Goal: Information Seeking & Learning: Learn about a topic

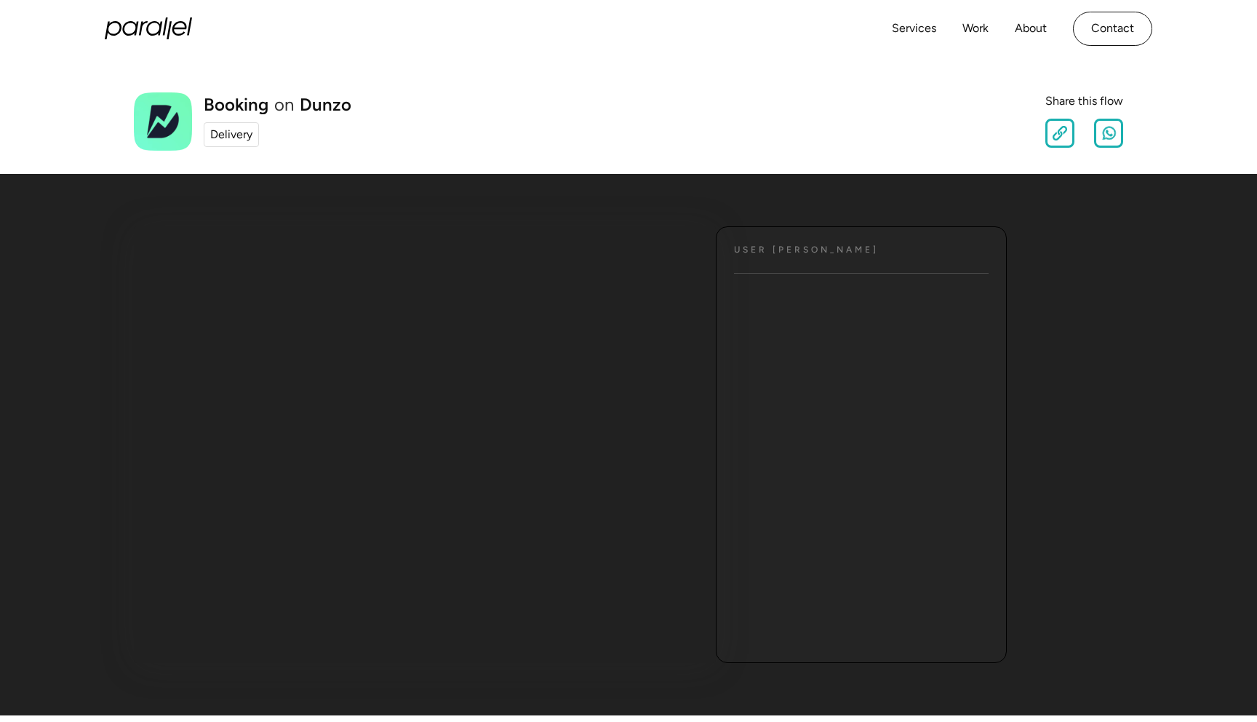
click at [223, 134] on div "Delivery" at bounding box center [231, 134] width 42 height 17
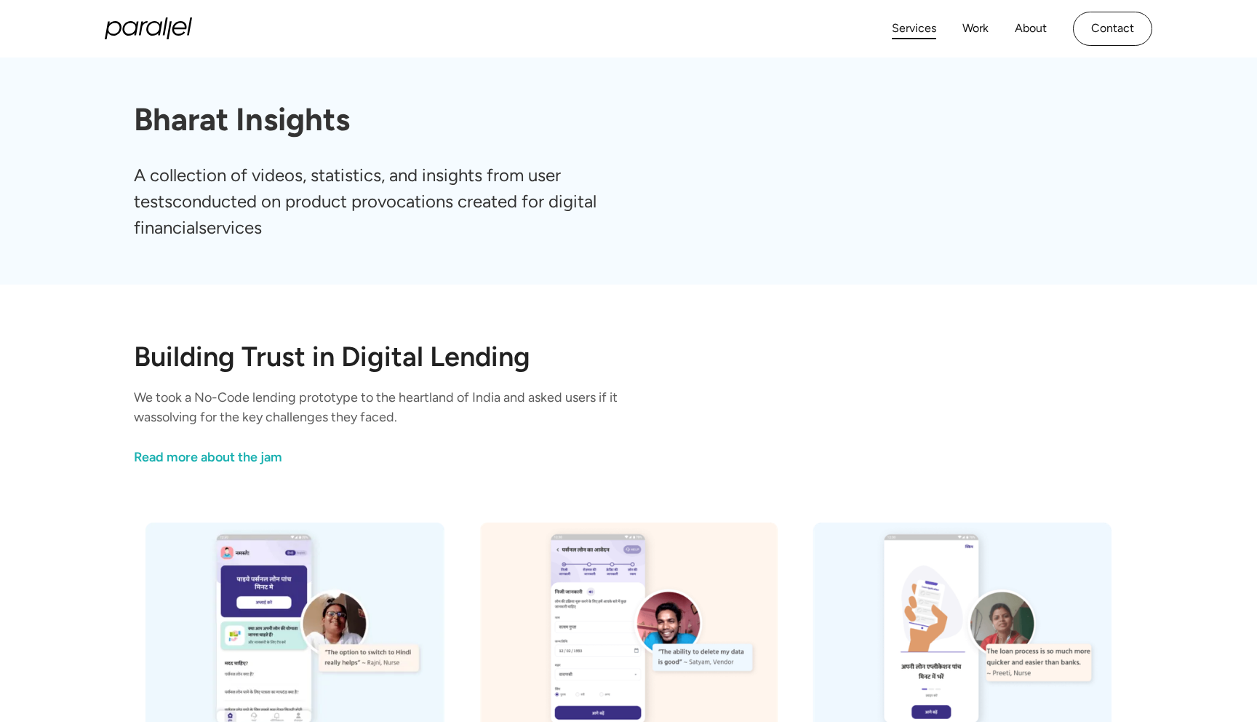
click at [917, 30] on link "Services" at bounding box center [914, 28] width 44 height 21
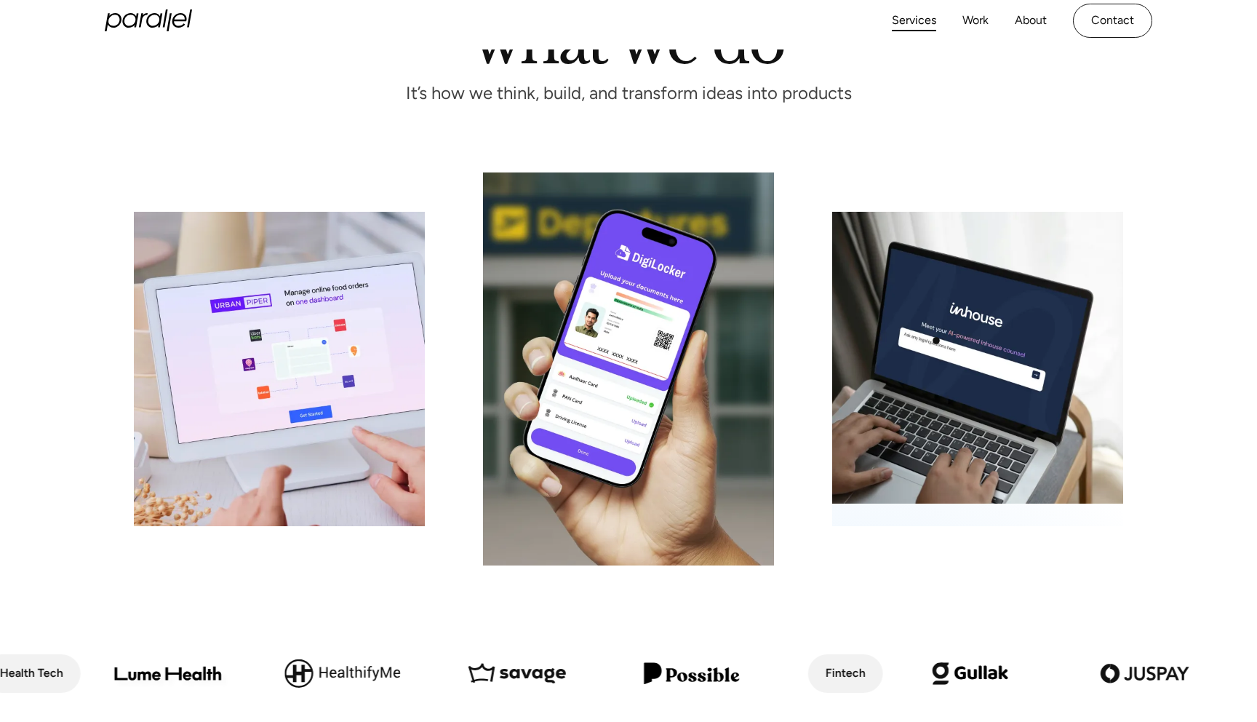
scroll to position [183, 0]
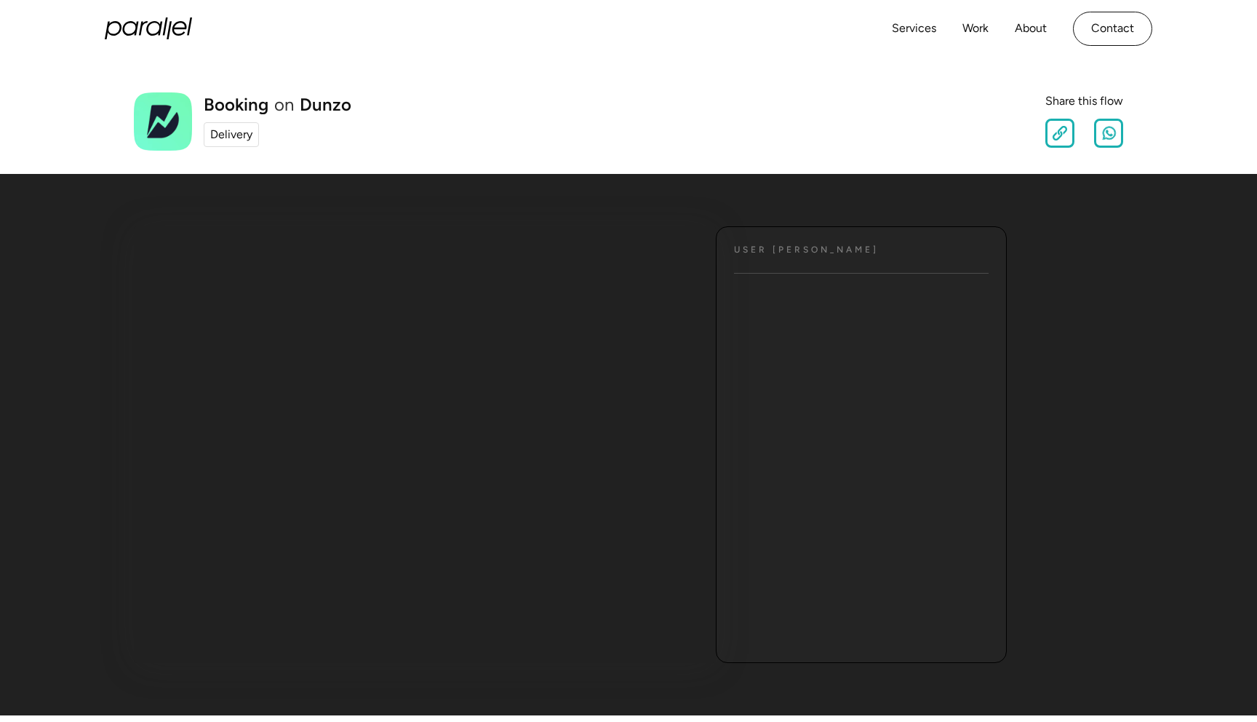
click at [231, 137] on div "Delivery" at bounding box center [231, 134] width 42 height 17
click at [319, 105] on link "Dunzo" at bounding box center [326, 104] width 52 height 17
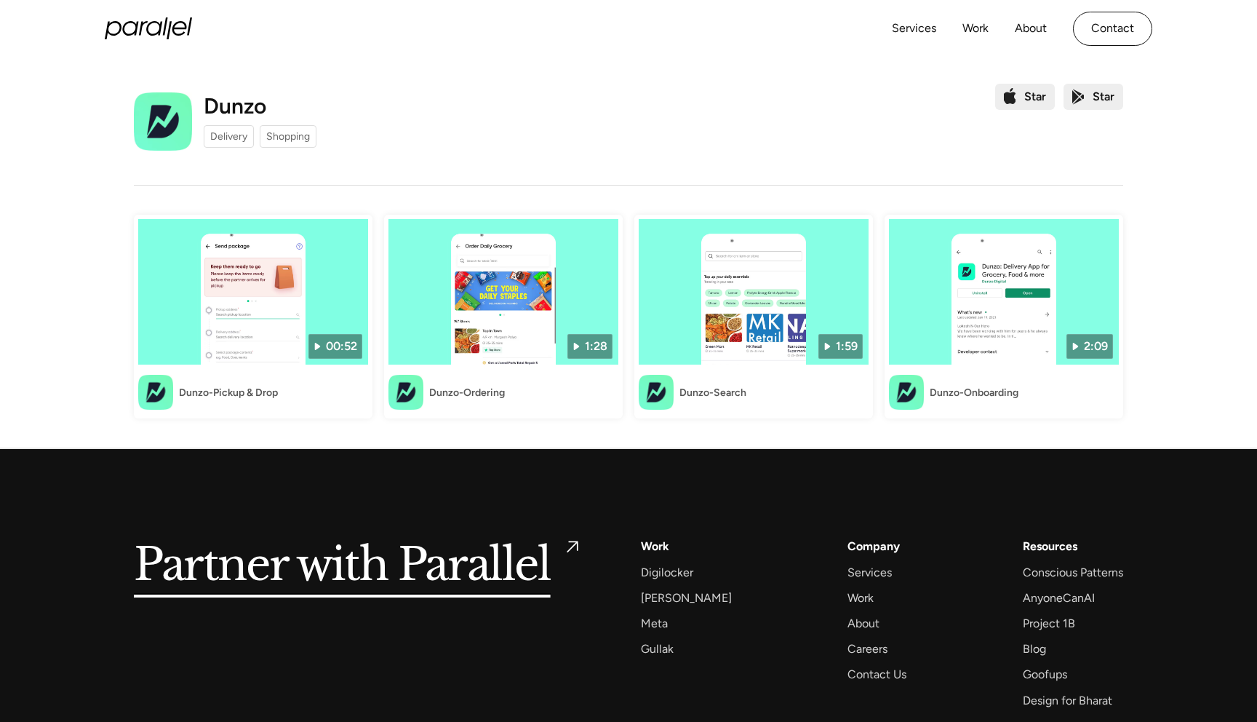
click at [242, 138] on div "Delivery" at bounding box center [228, 136] width 37 height 15
click at [280, 303] on img at bounding box center [253, 291] width 230 height 145
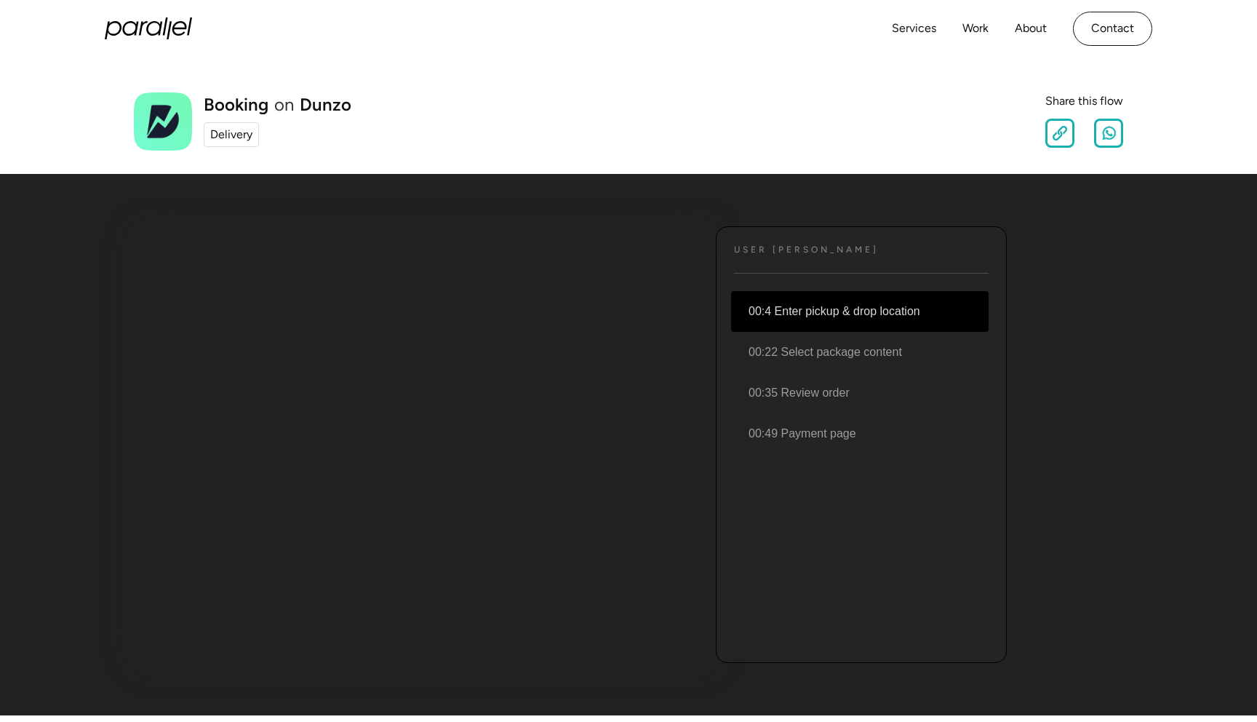
click at [907, 305] on li "00:4 Enter pickup & drop location" at bounding box center [859, 311] width 257 height 41
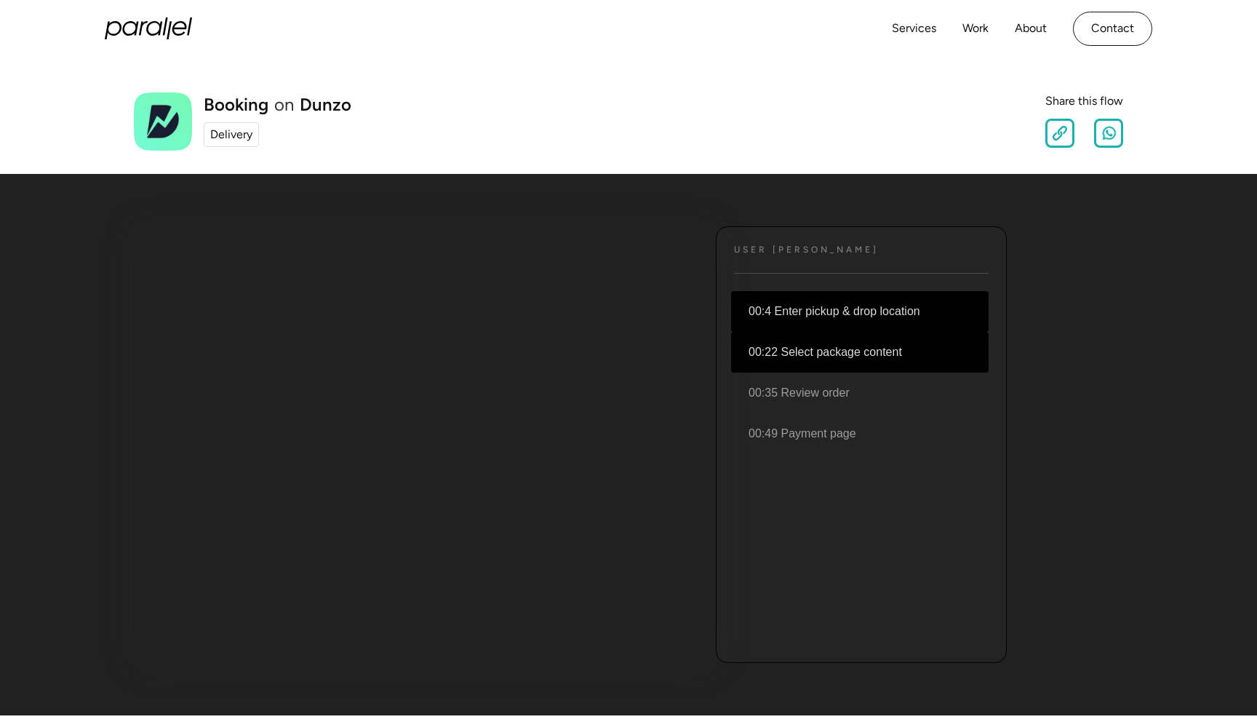
click at [837, 356] on li "00:22 Select package content" at bounding box center [859, 352] width 257 height 41
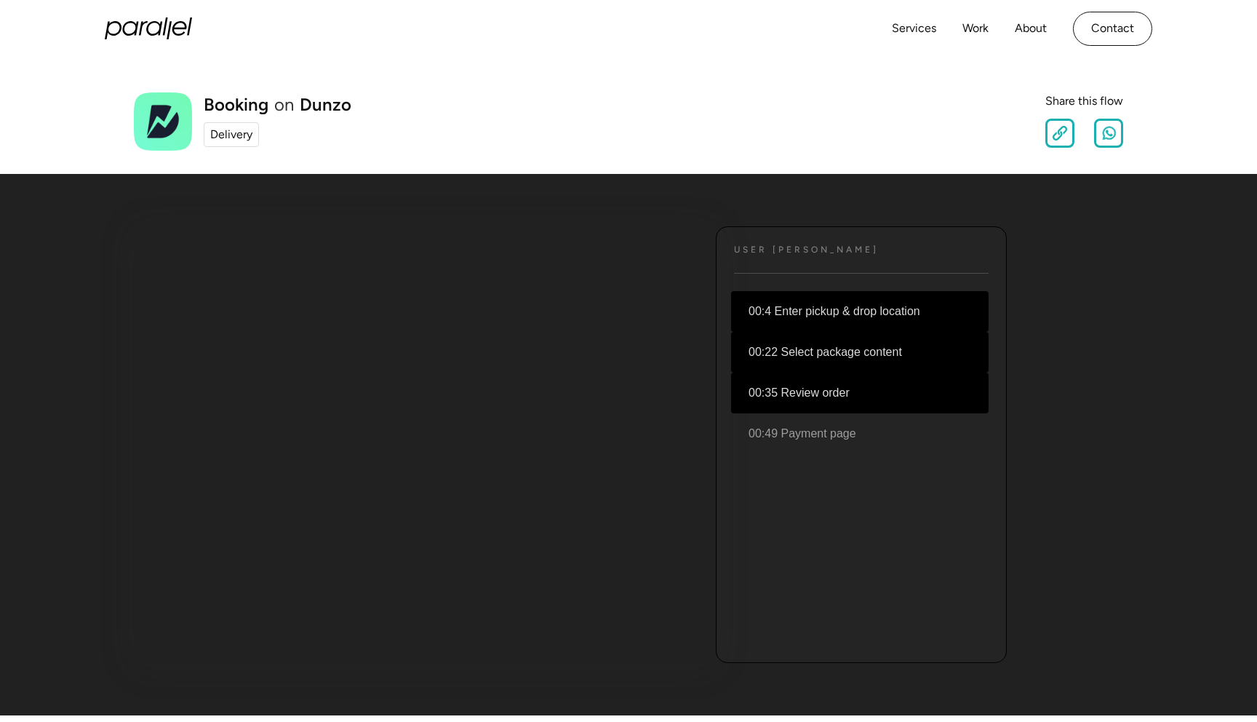
click at [827, 395] on li "00:35 Review order" at bounding box center [859, 392] width 257 height 41
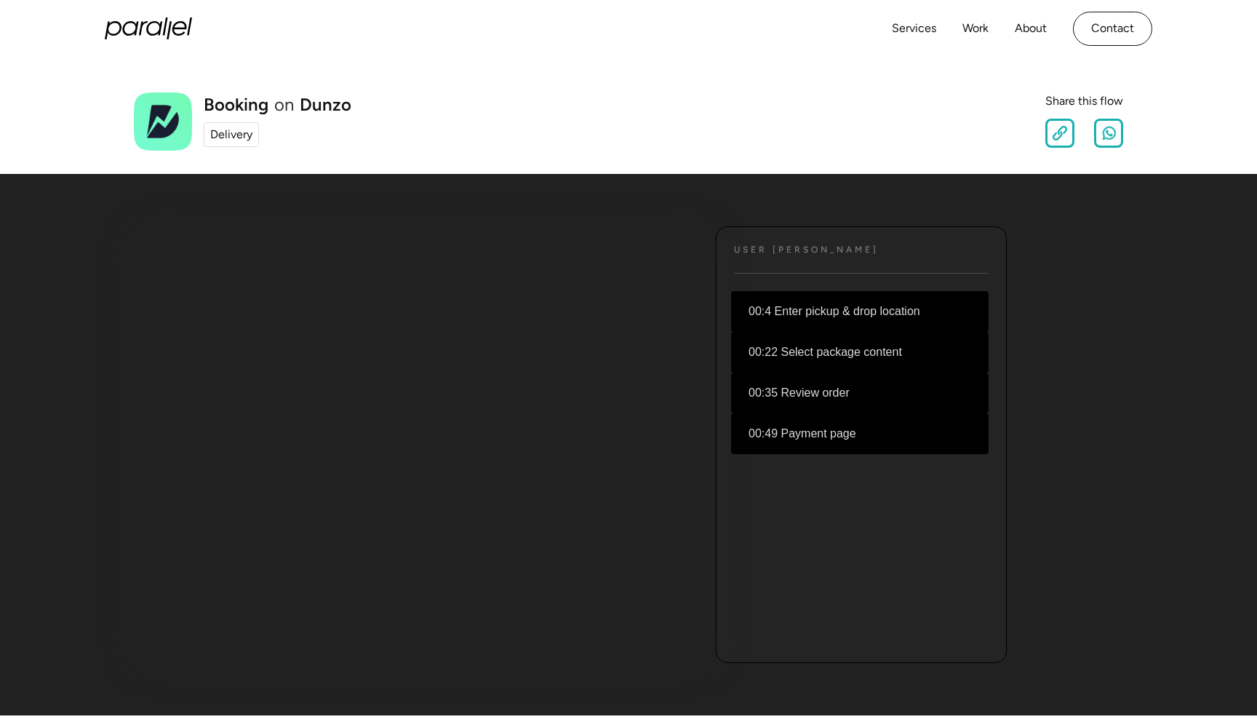
click at [856, 434] on li "00:49 Payment page" at bounding box center [859, 433] width 257 height 41
click at [800, 304] on li "00:4 Enter pickup & drop location" at bounding box center [859, 311] width 257 height 41
